Goal: Find specific fact: Locate a discrete piece of known information

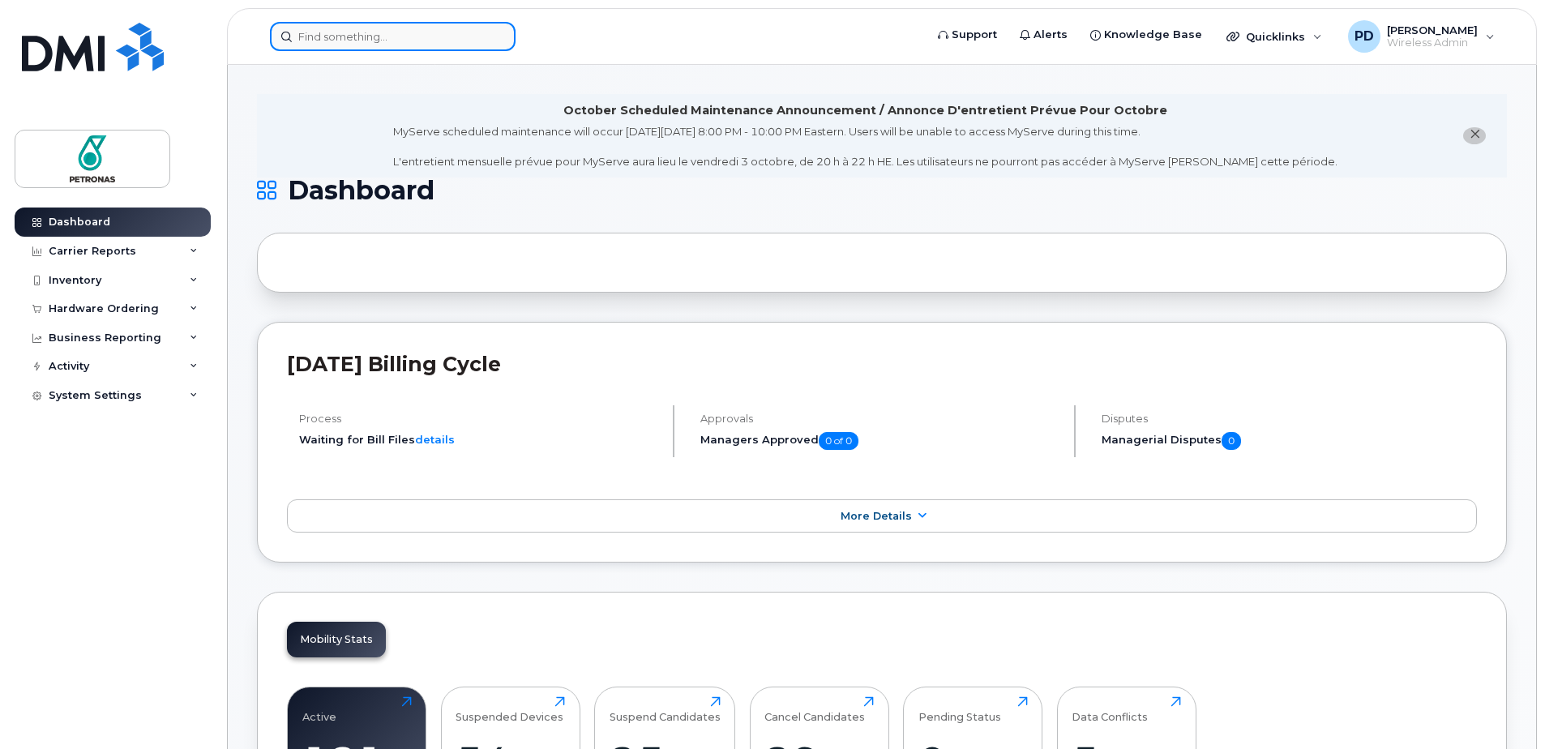
click at [323, 36] on input at bounding box center [393, 36] width 246 height 29
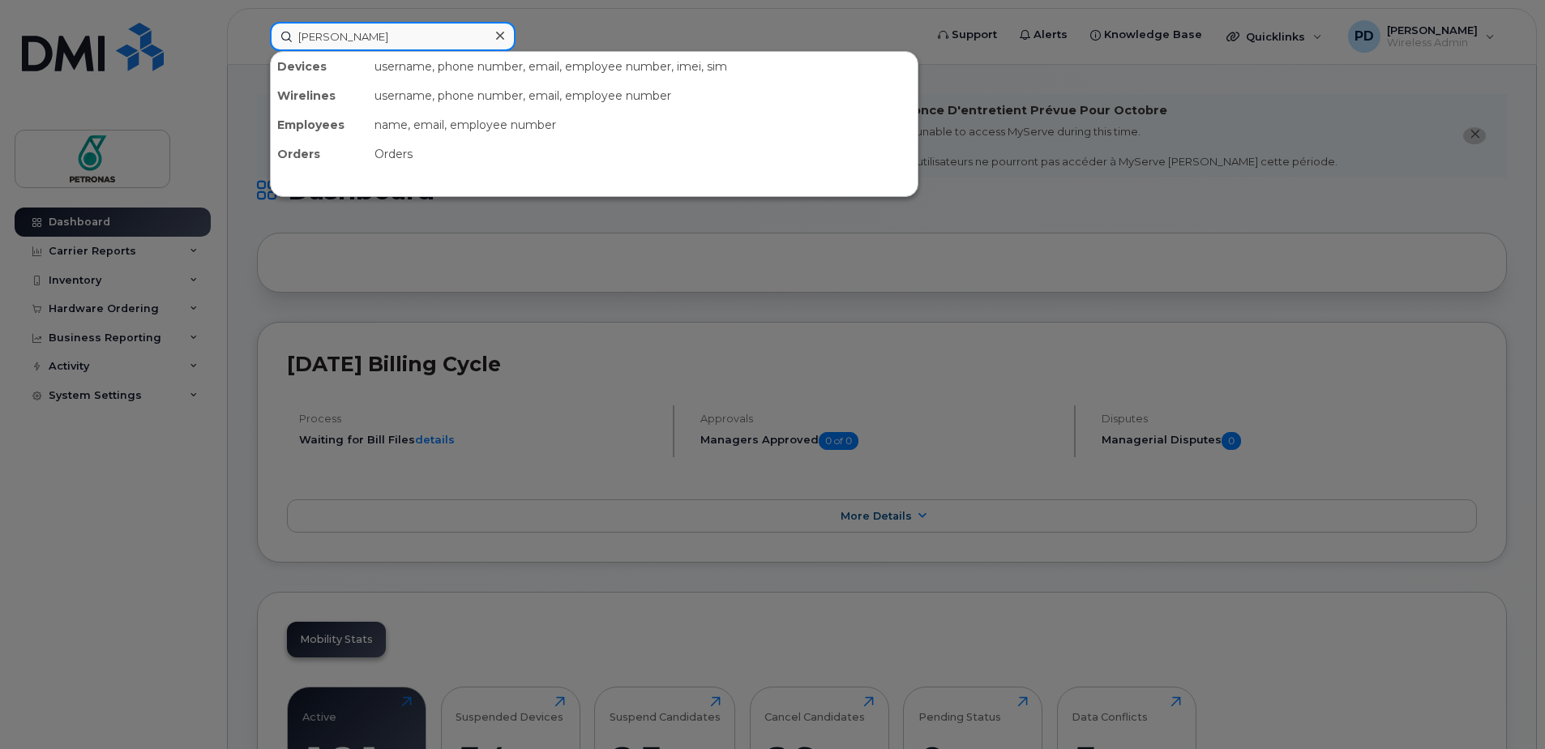
type input "[PERSON_NAME]"
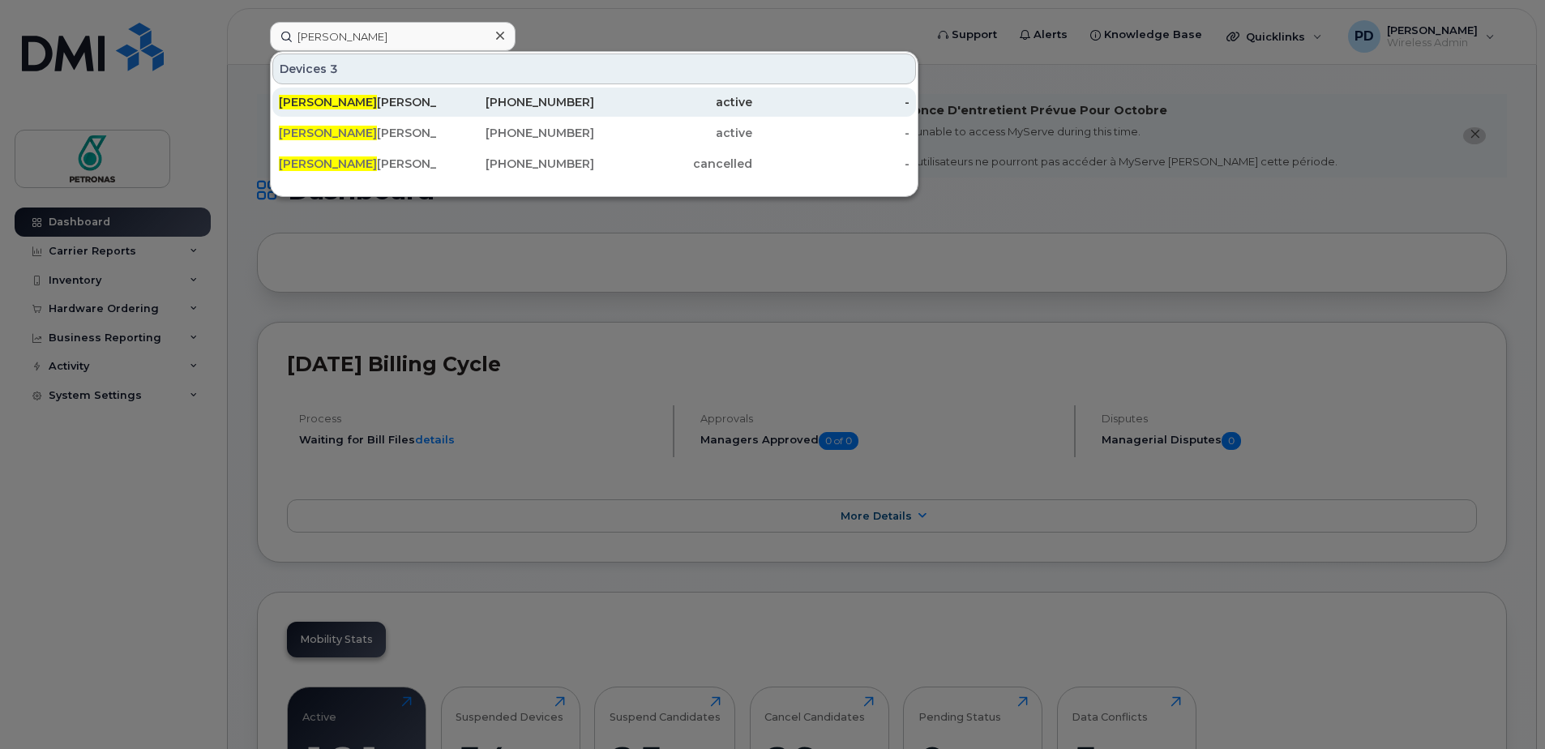
click at [312, 106] on div "[PERSON_NAME]" at bounding box center [358, 102] width 158 height 16
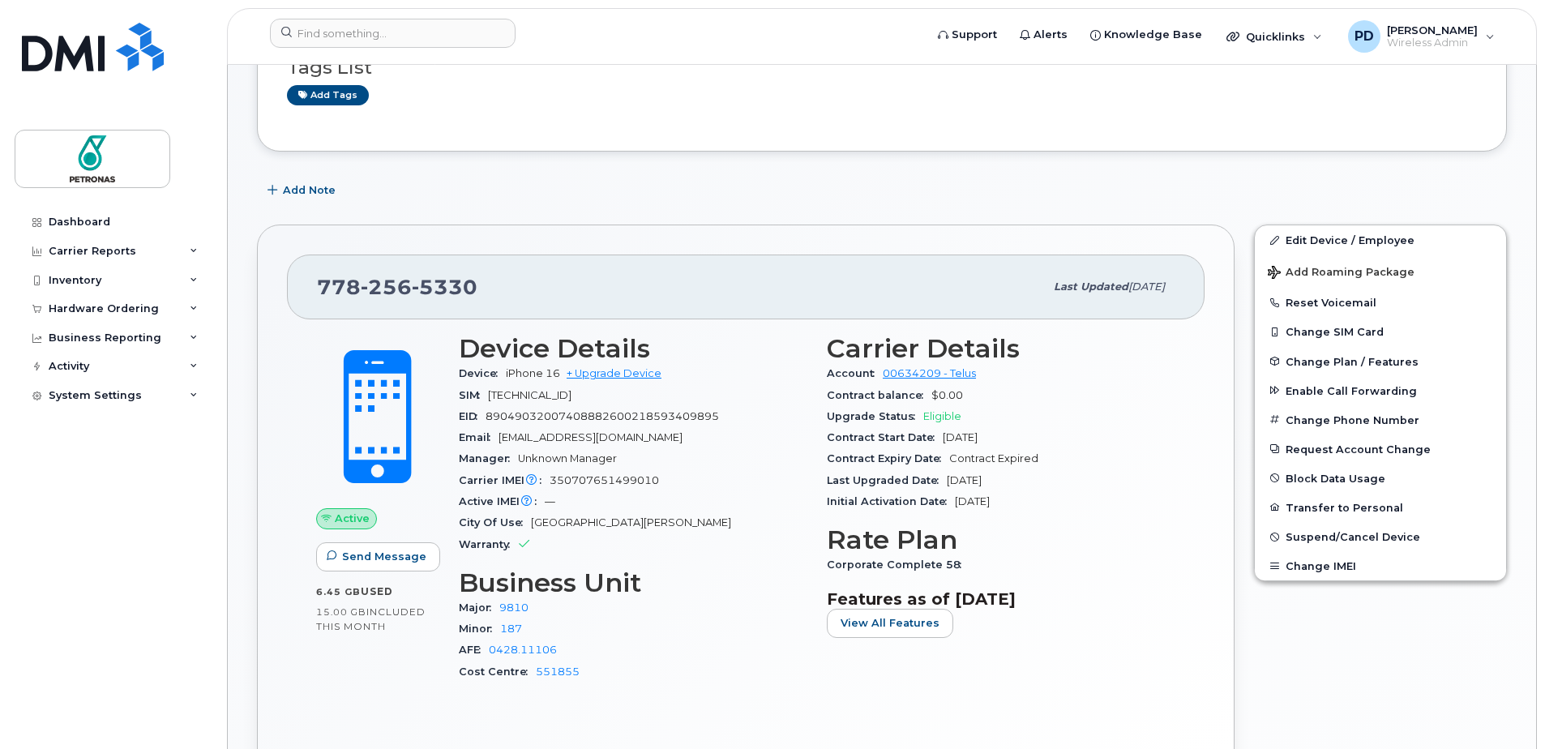
scroll to position [378, 0]
drag, startPoint x: 489, startPoint y: 415, endPoint x: 721, endPoint y: 422, distance: 231.9
click at [721, 422] on div "EID 89049032007408882600218593409895" at bounding box center [633, 415] width 349 height 21
copy span "89049032007408882600218593409895"
